Goal: Check status: Check status

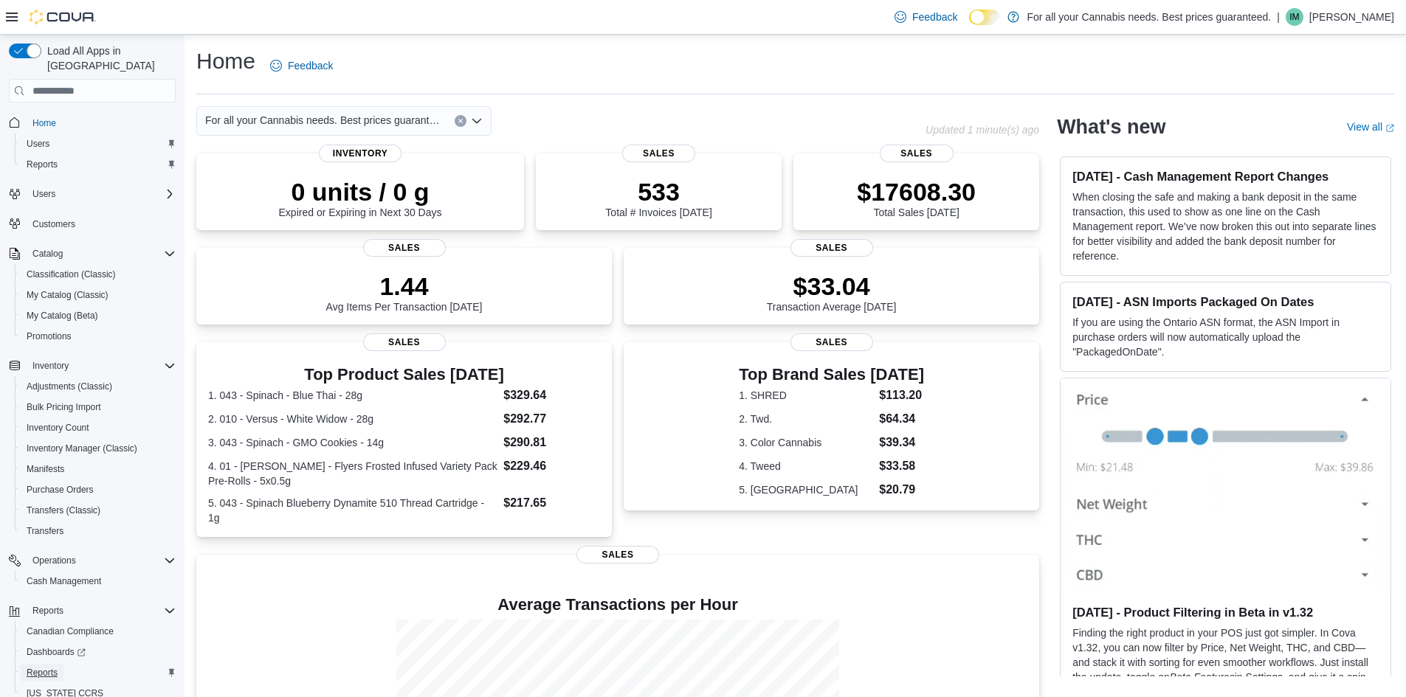
click at [43, 667] on span "Reports" at bounding box center [42, 673] width 31 height 12
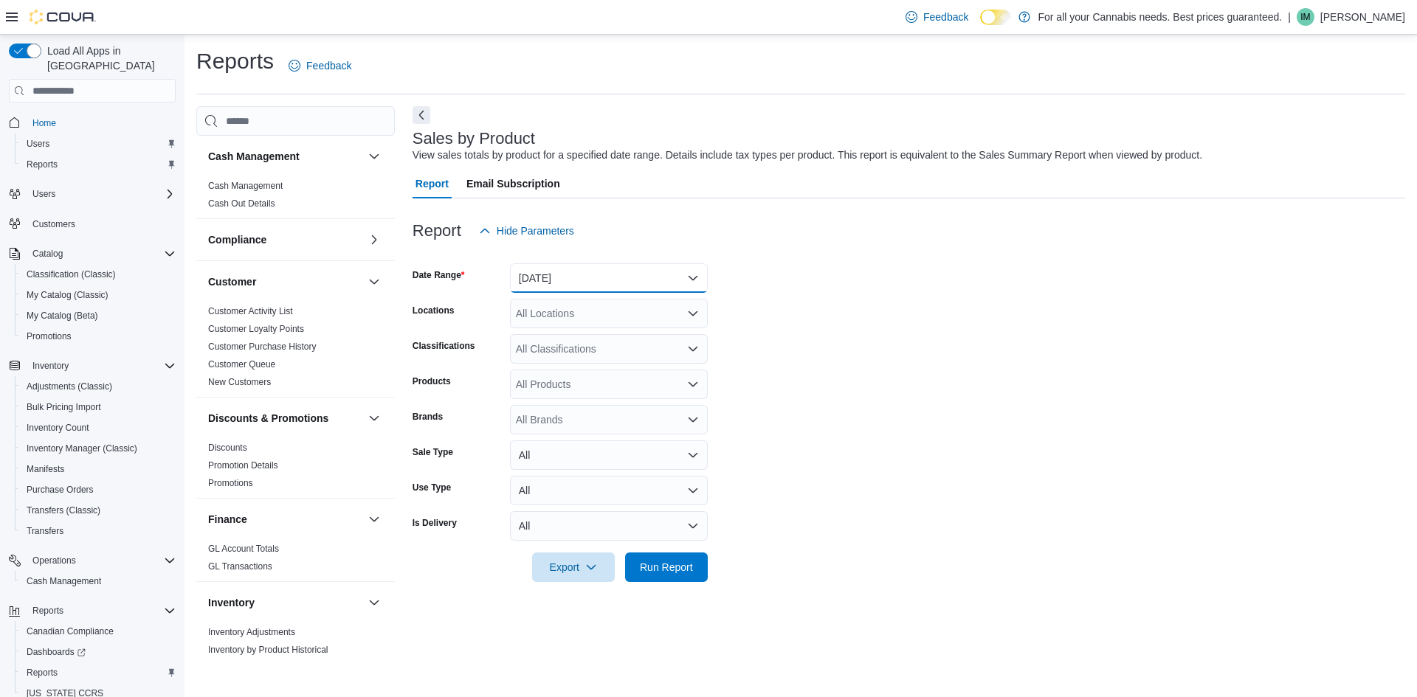
click at [598, 273] on button "Yesterday" at bounding box center [609, 278] width 198 height 30
click at [580, 338] on span "Today" at bounding box center [617, 337] width 168 height 18
click at [628, 317] on div "All Locations" at bounding box center [609, 314] width 198 height 30
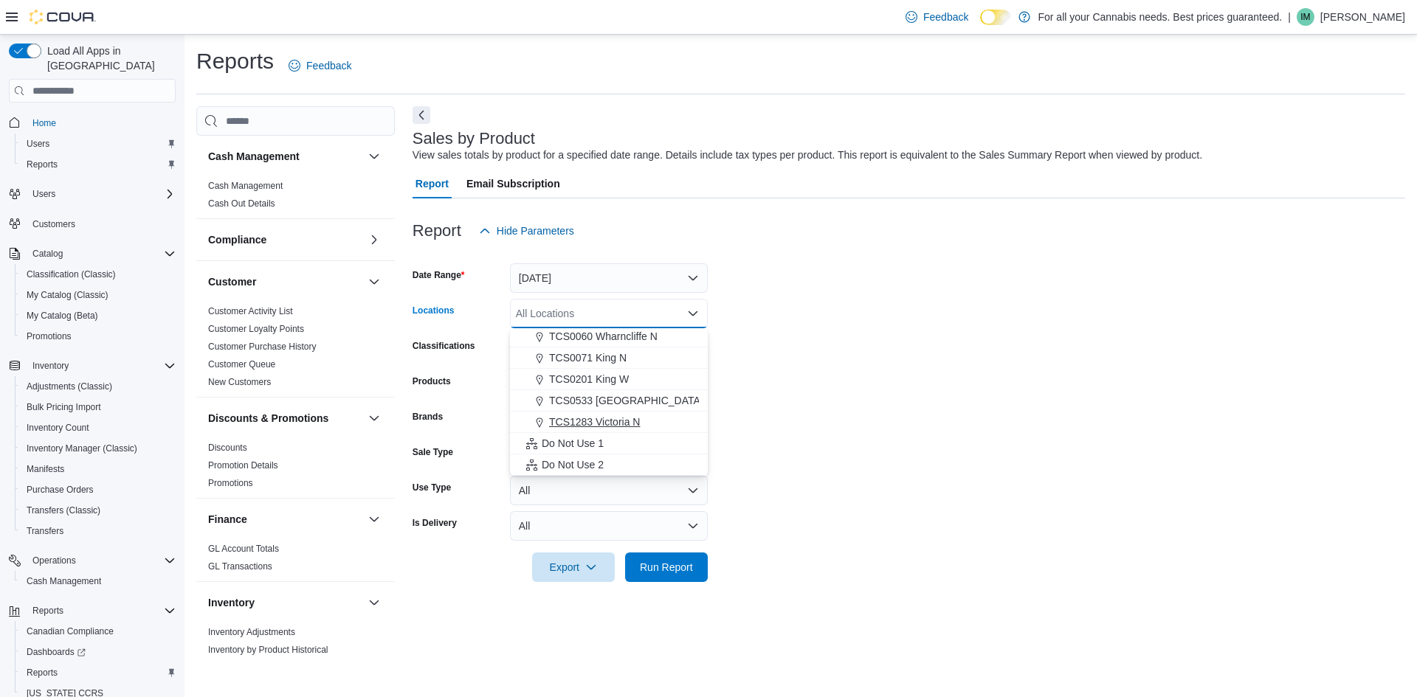
click at [668, 423] on div "TCS1283 Victoria N" at bounding box center [609, 422] width 180 height 15
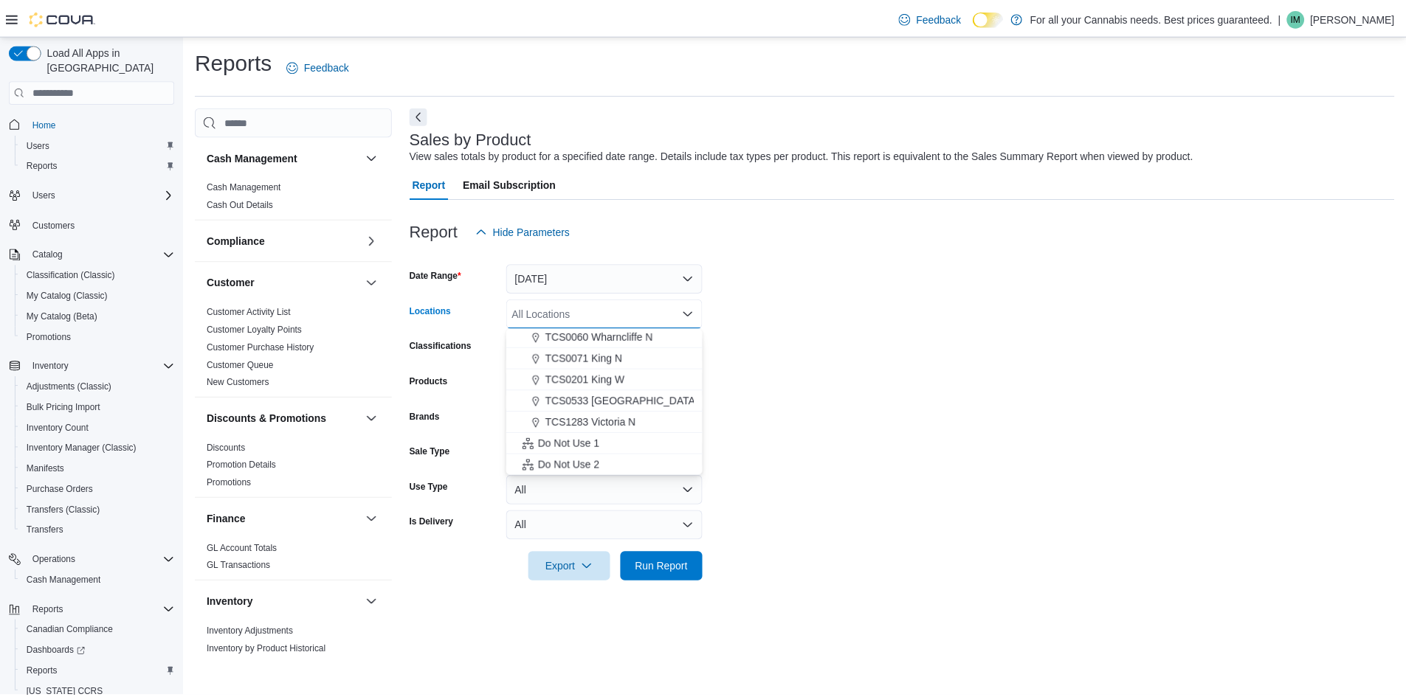
scroll to position [173, 0]
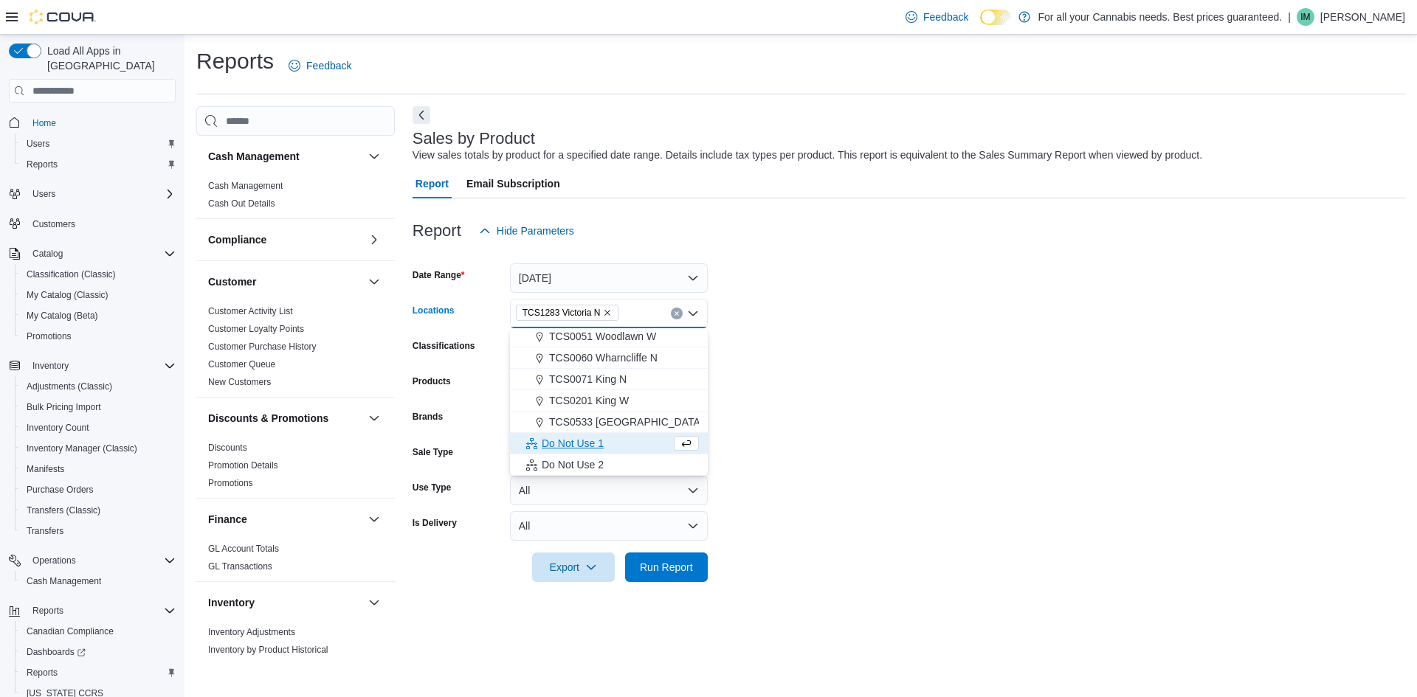
click at [809, 371] on form "Date Range Today Locations TCS1283 Victoria N Combo box. Selected. TCS1283 Vict…" at bounding box center [908, 414] width 992 height 336
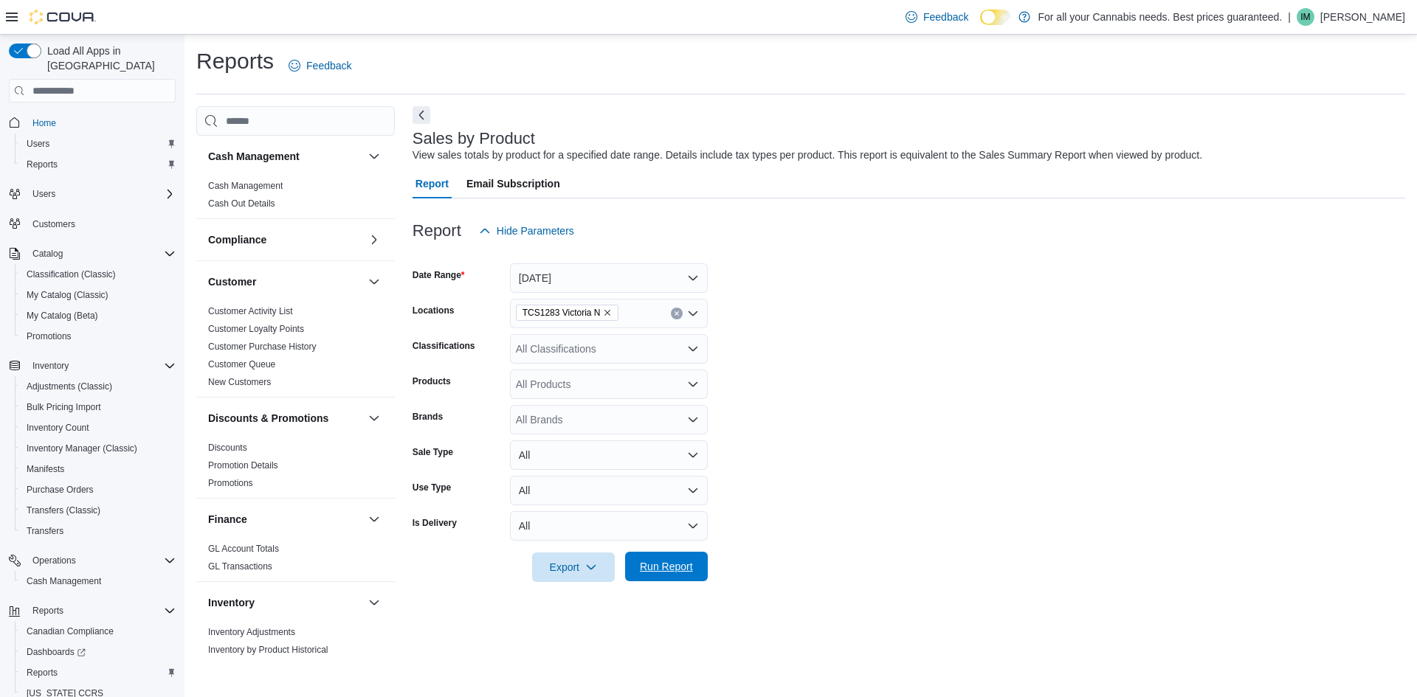
click at [649, 566] on span "Run Report" at bounding box center [666, 566] width 53 height 15
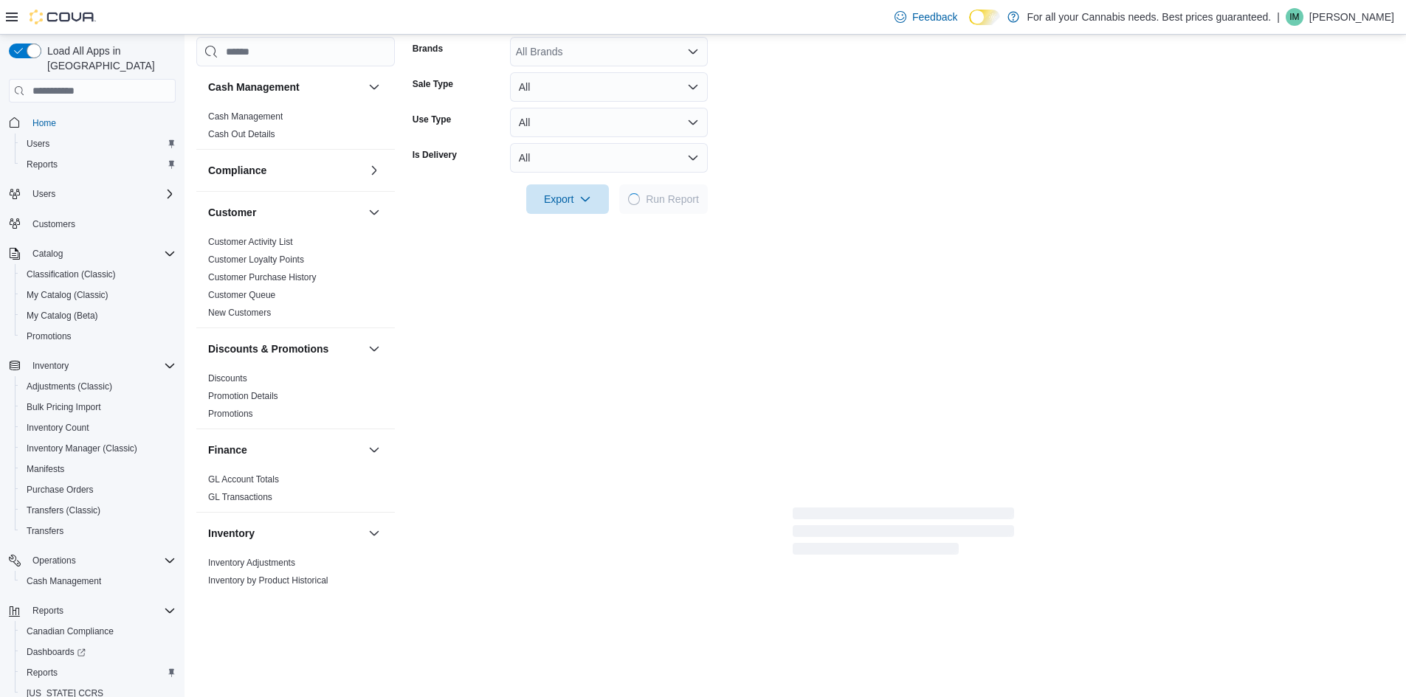
scroll to position [369, 0]
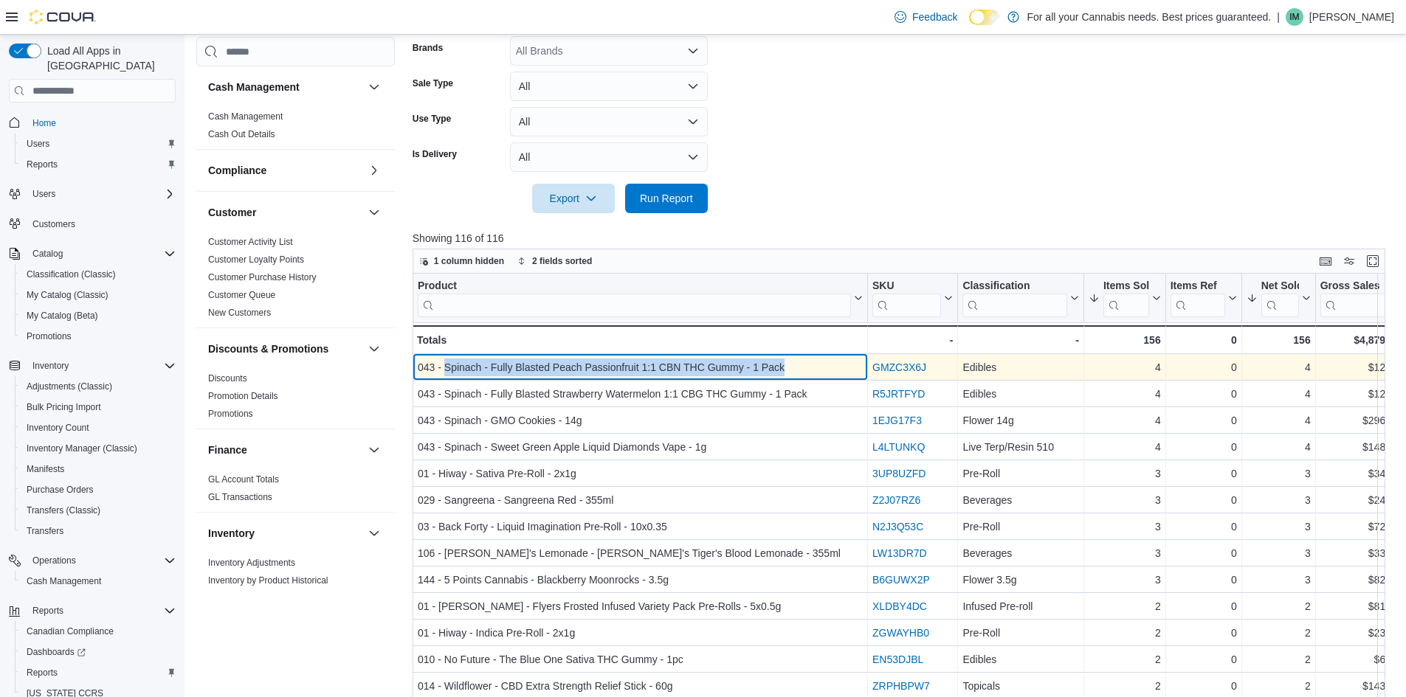
copy div "Spinach - Fully Blasted Peach Passionfruit 1:1 CBN THC Gummy - 1 Pack"
drag, startPoint x: 446, startPoint y: 367, endPoint x: 797, endPoint y: 372, distance: 350.5
click at [797, 372] on div "043 - Spinach - Fully Blasted Peach Passionfruit 1:1 CBN THC Gummy - 1 Pack" at bounding box center [640, 368] width 445 height 18
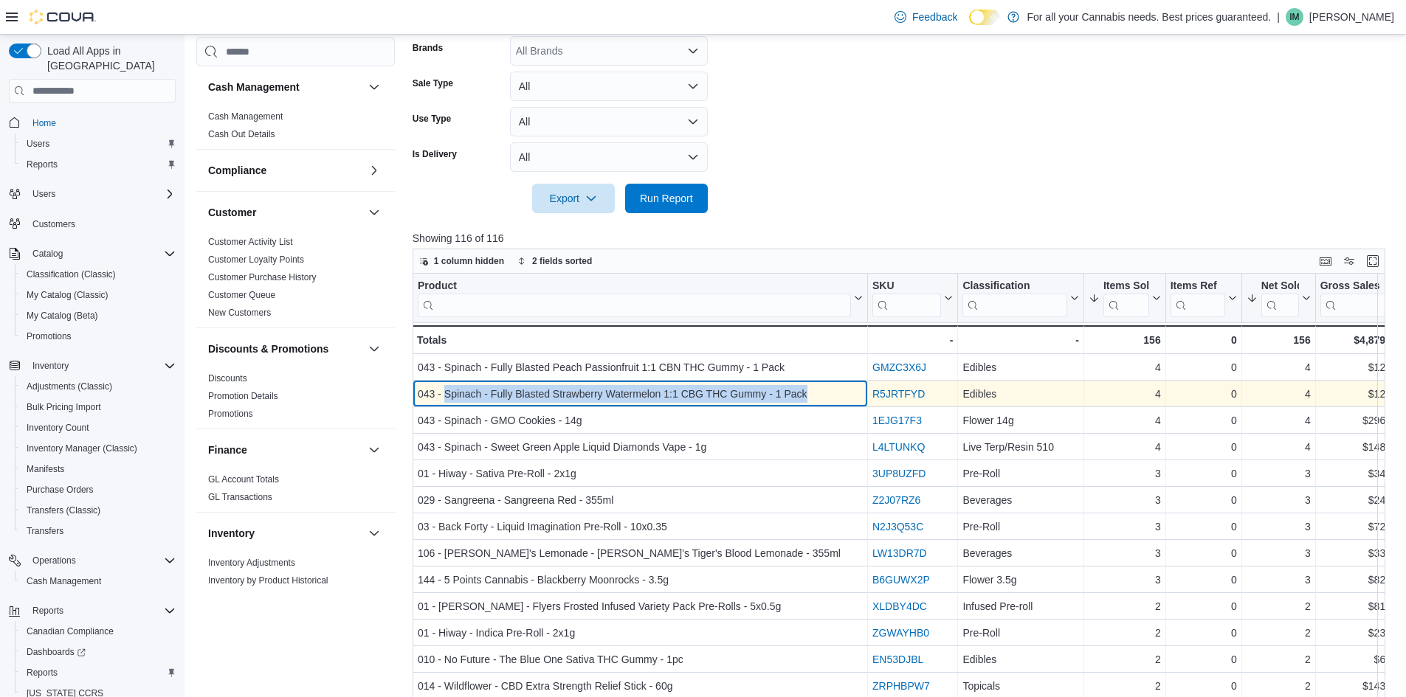
copy div "Spinach - Fully Blasted Strawberry Watermelon 1:1 CBG THC Gummy - 1 Pack"
drag, startPoint x: 445, startPoint y: 394, endPoint x: 813, endPoint y: 399, distance: 368.2
click at [813, 399] on div "043 - Spinach - Fully Blasted Strawberry Watermelon 1:1 CBG THC Gummy - 1 Pack" at bounding box center [640, 394] width 445 height 18
